Goal: Information Seeking & Learning: Learn about a topic

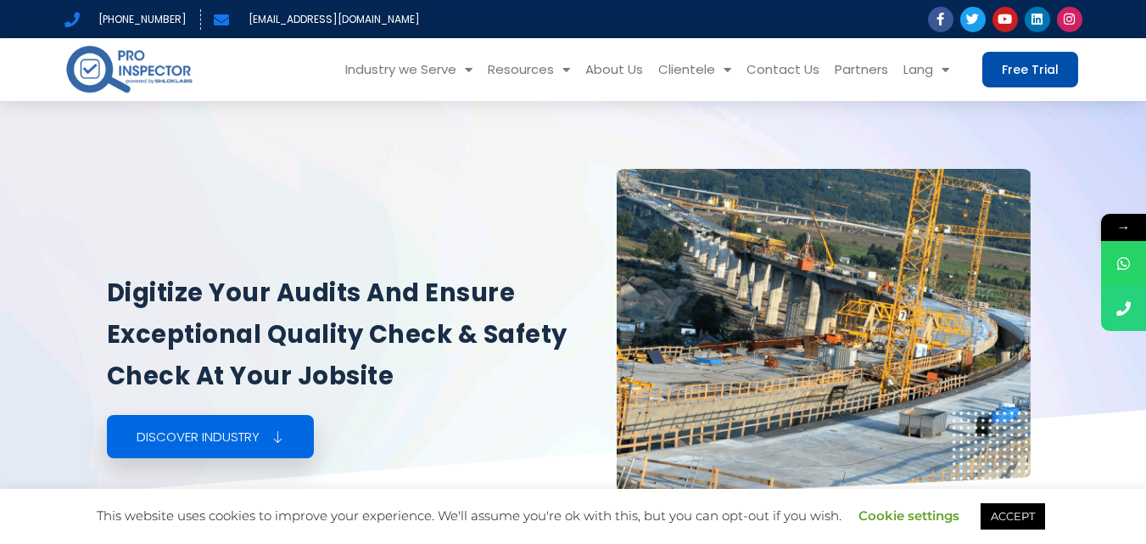
click at [1004, 57] on link "Free Trial" at bounding box center [1030, 70] width 96 height 36
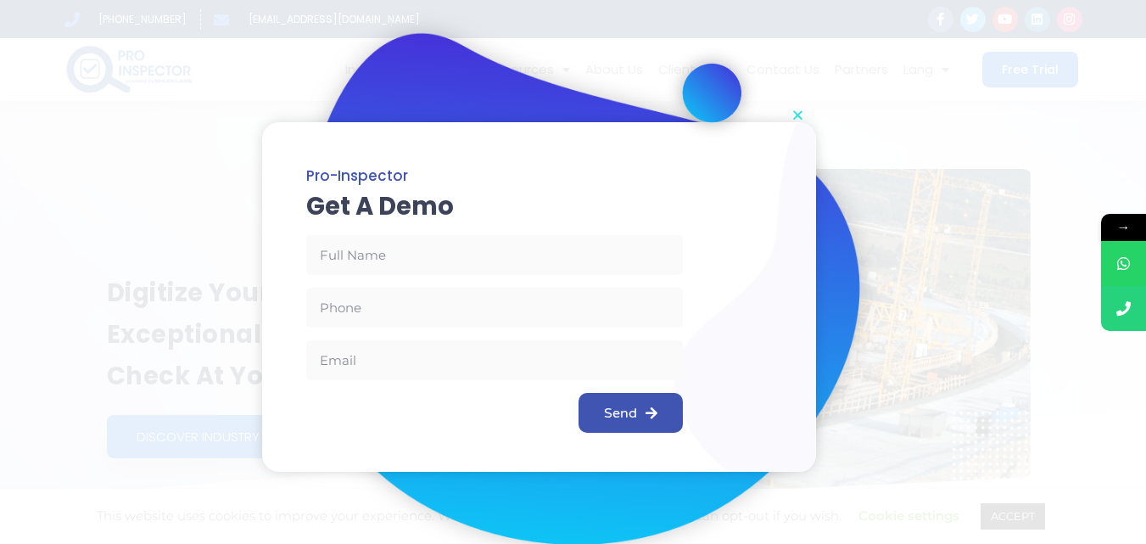
click at [794, 120] on icon "Close" at bounding box center [798, 115] width 13 height 13
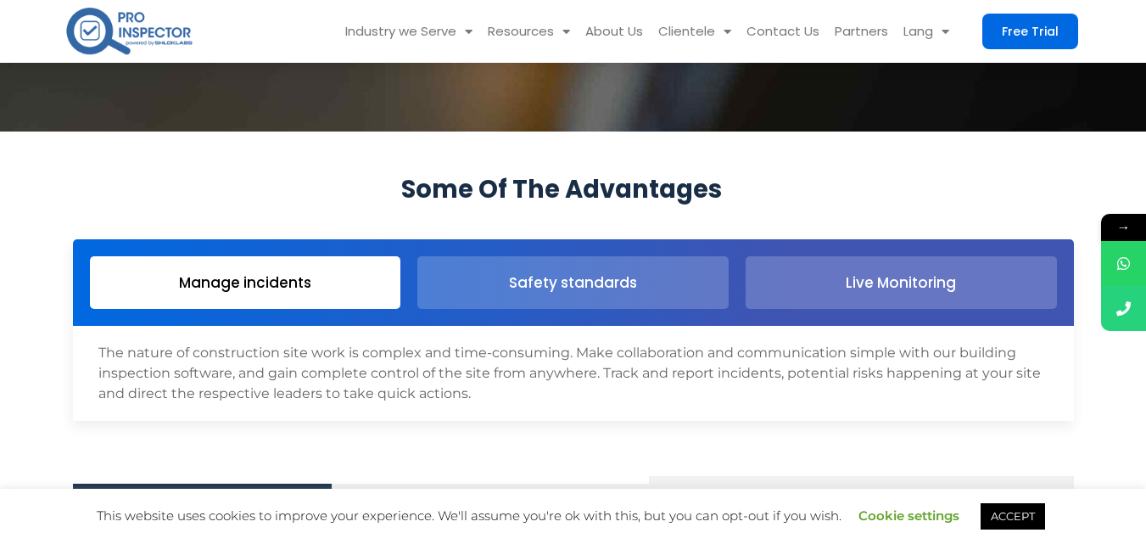
scroll to position [1697, 0]
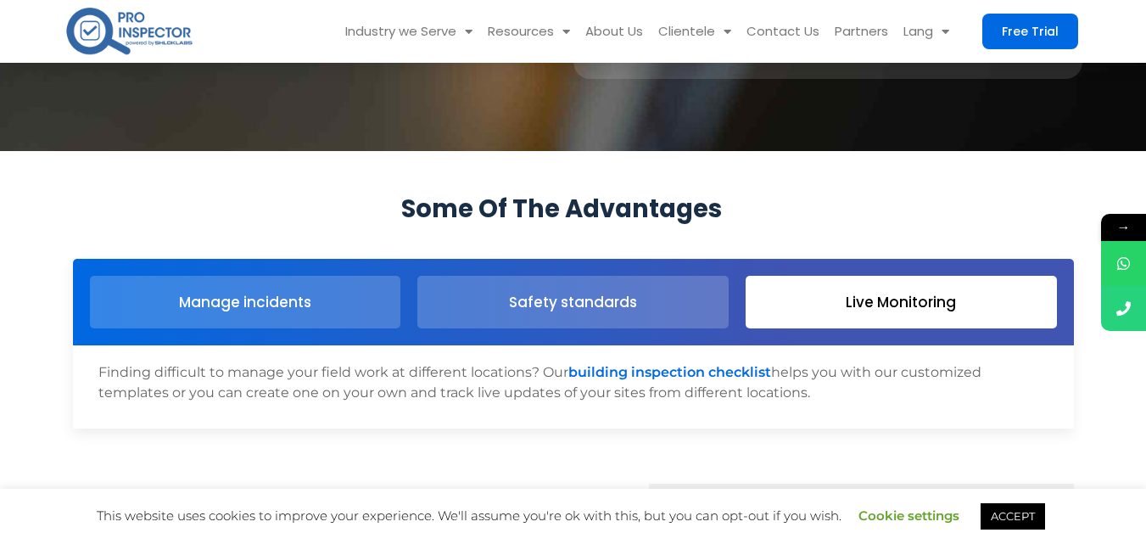
click at [805, 295] on link "Live Monitoring" at bounding box center [901, 302] width 311 height 53
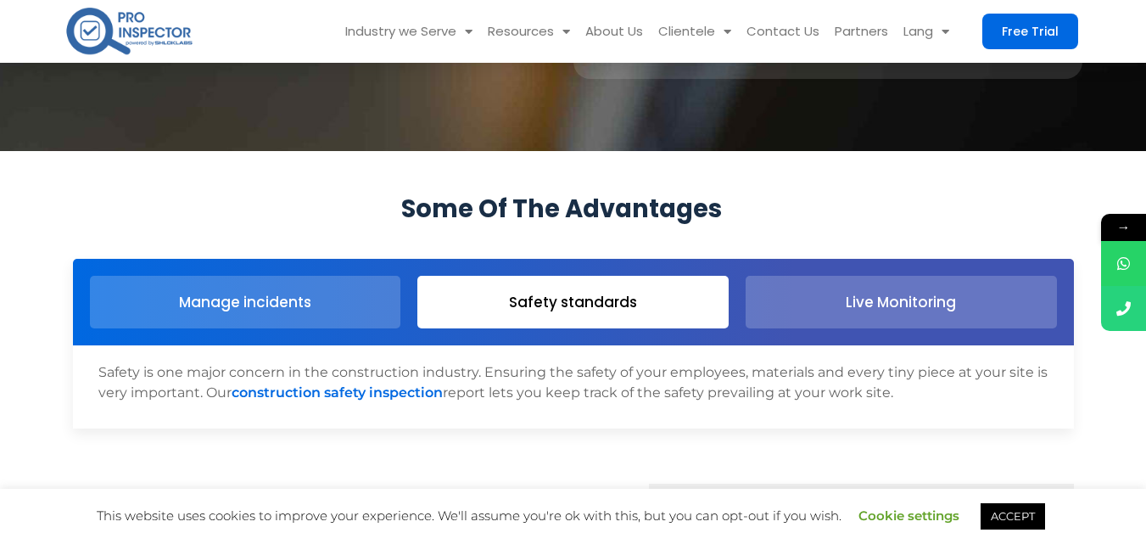
drag, startPoint x: 641, startPoint y: 310, endPoint x: 547, endPoint y: 313, distance: 93.4
click at [641, 309] on link "Safety standards" at bounding box center [572, 302] width 311 height 53
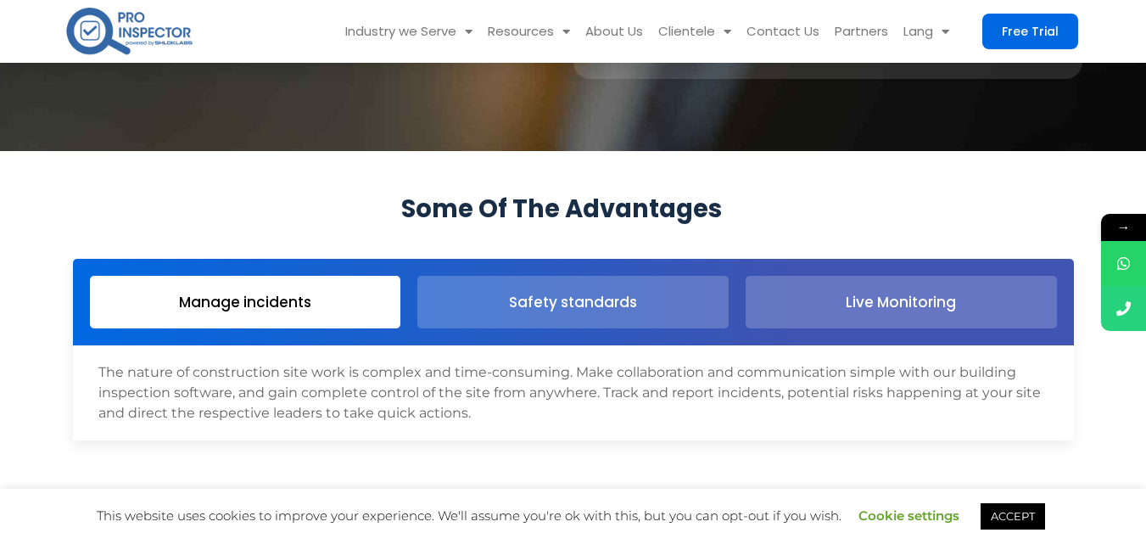
click at [321, 309] on link "Manage incidents" at bounding box center [245, 302] width 311 height 53
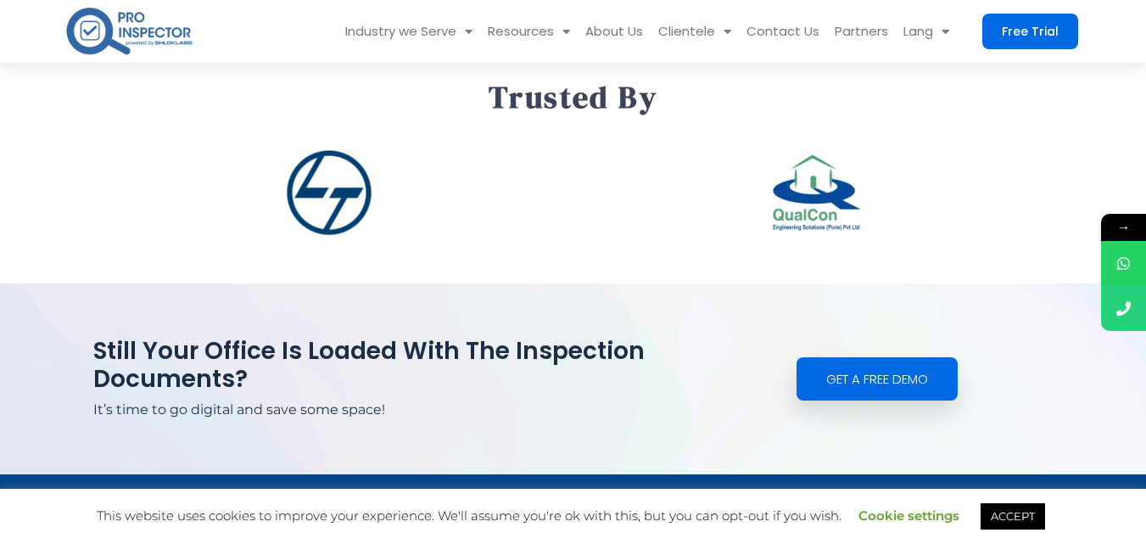
scroll to position [2800, 0]
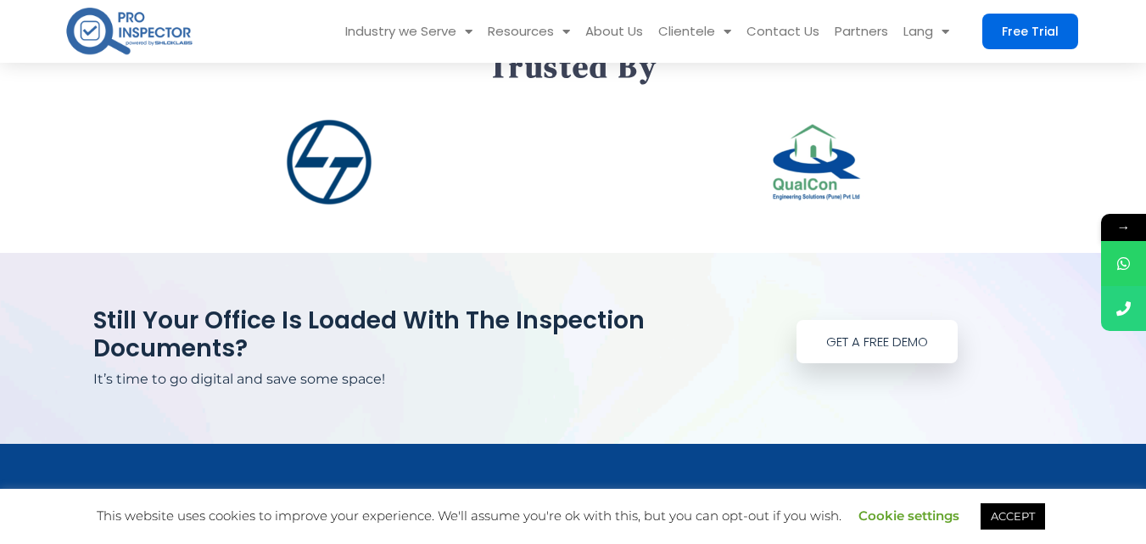
click at [876, 347] on span "Get a free demo" at bounding box center [877, 341] width 102 height 13
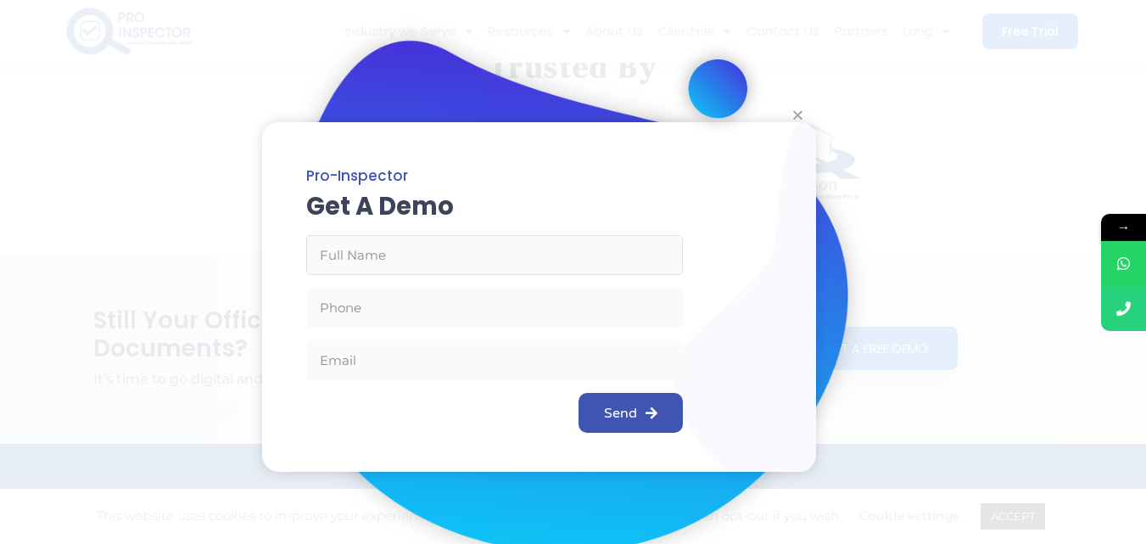
click at [389, 255] on input "Full Name" at bounding box center [494, 255] width 377 height 40
click at [407, 252] on input "Full Name" at bounding box center [494, 255] width 377 height 40
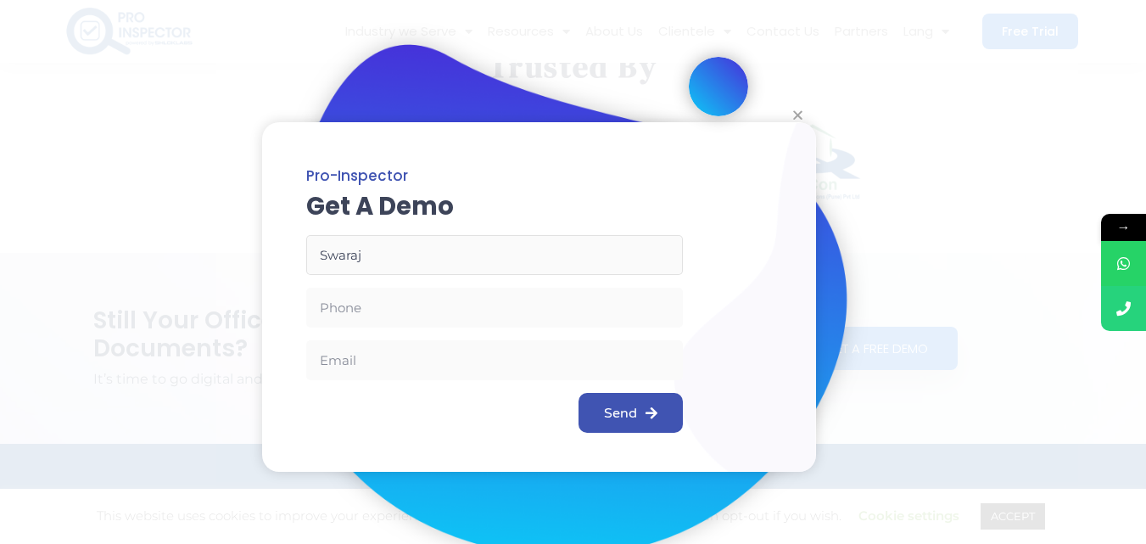
type input "Swaraj"
click at [360, 303] on input "Phone" at bounding box center [494, 308] width 377 height 40
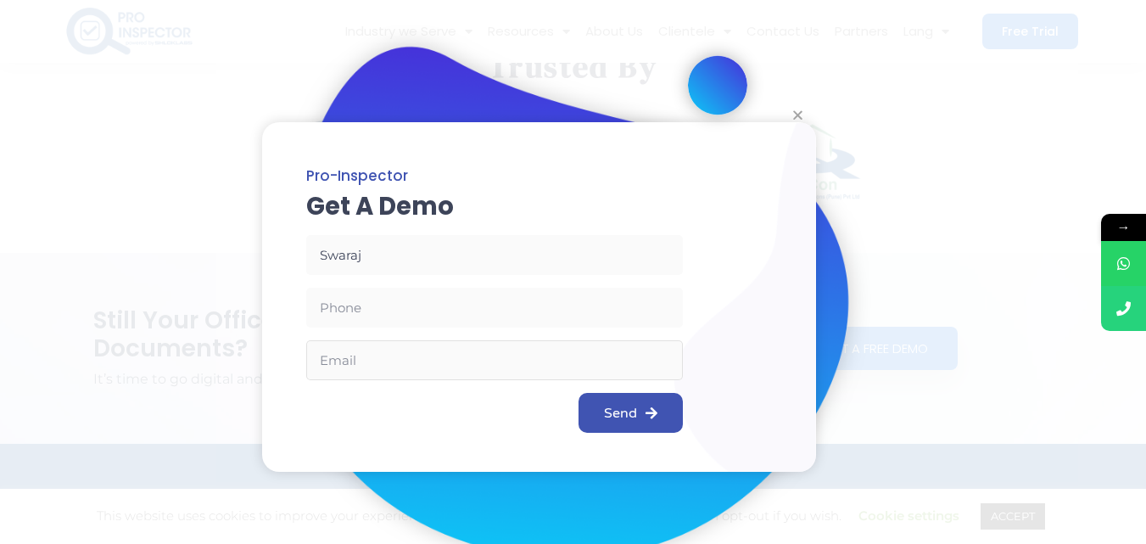
click at [406, 366] on input "Email" at bounding box center [494, 360] width 377 height 40
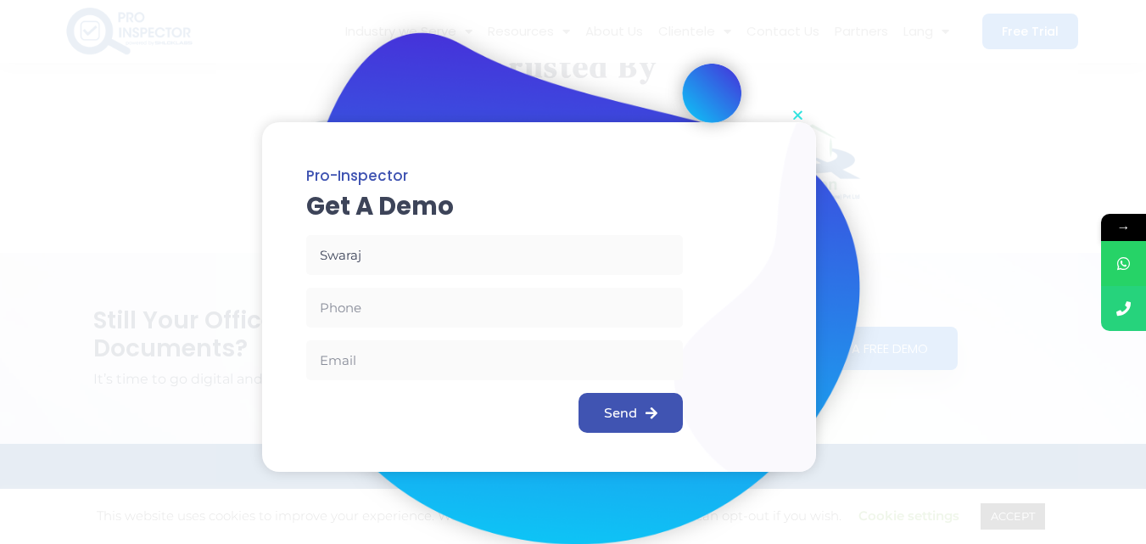
click at [796, 113] on icon "Close" at bounding box center [798, 115] width 13 height 13
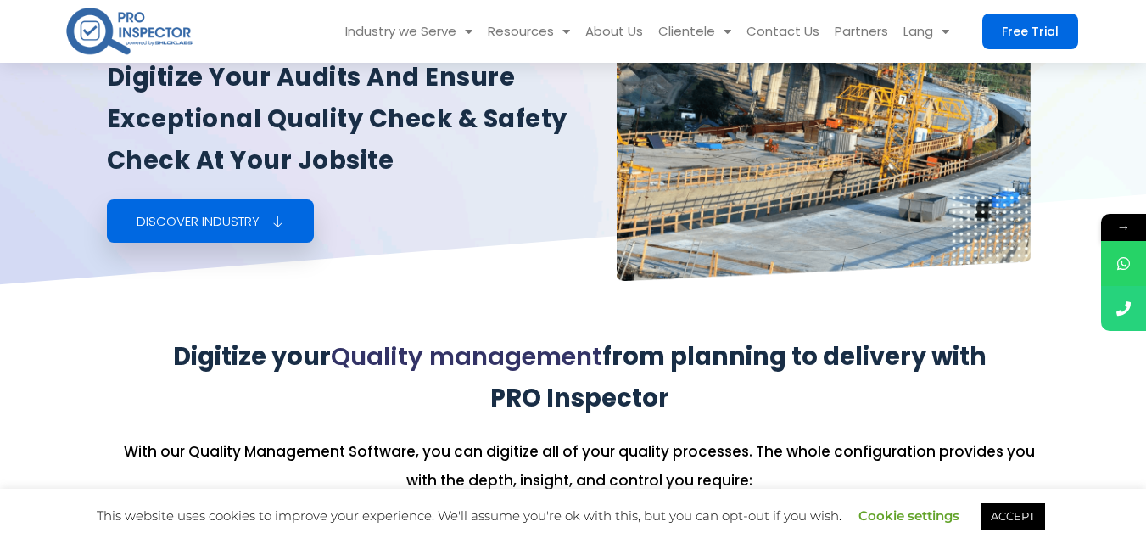
scroll to position [0, 0]
